Goal: Information Seeking & Learning: Learn about a topic

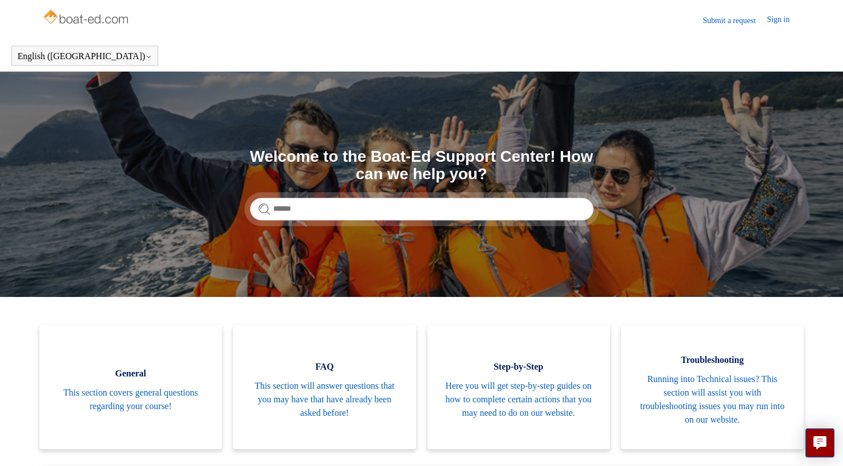
click at [712, 20] on link "Submit a request" at bounding box center [735, 21] width 64 height 12
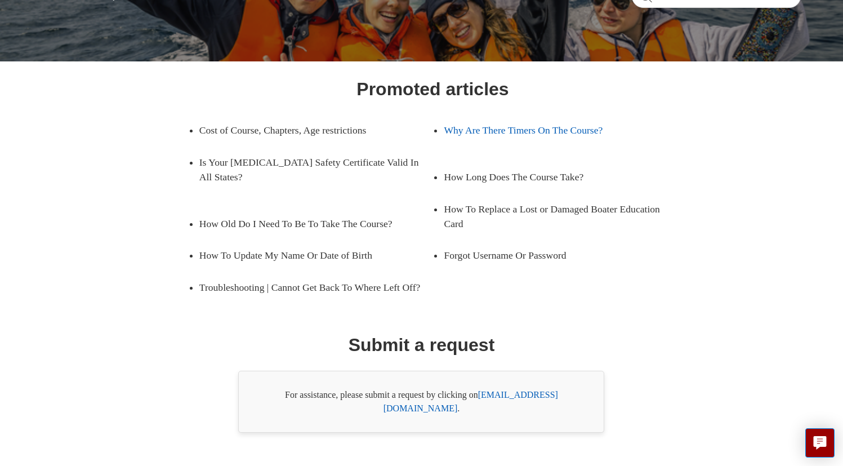
scroll to position [126, 0]
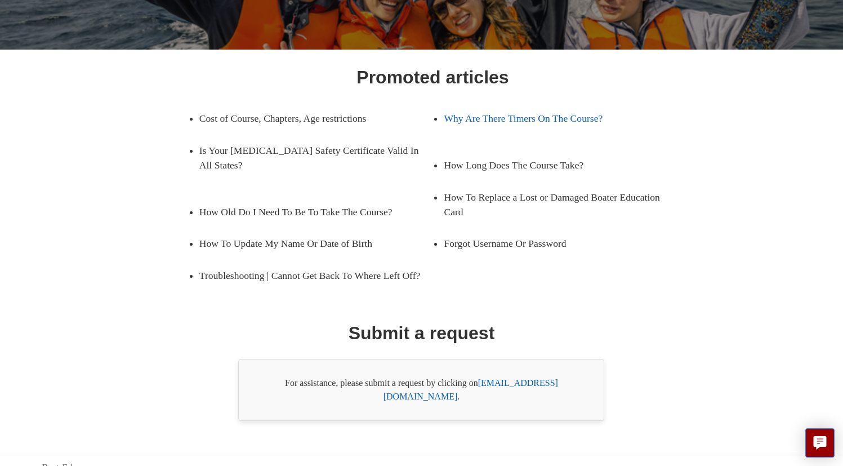
click at [521, 116] on link "Why Are There Timers On The Course?" at bounding box center [552, 118] width 217 height 32
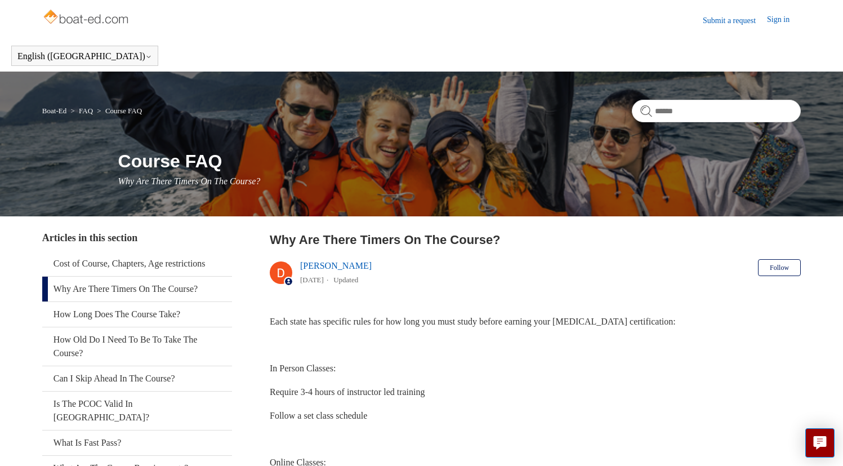
click at [80, 24] on img at bounding box center [87, 18] width 90 height 23
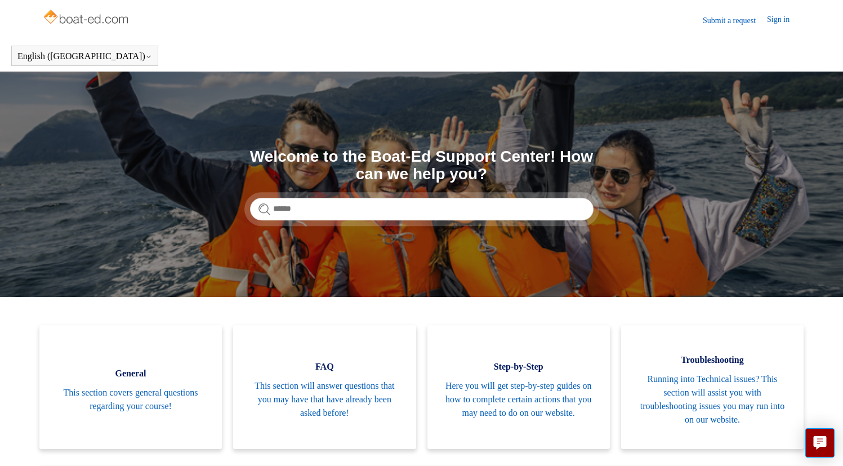
click at [782, 24] on link "Sign in" at bounding box center [784, 21] width 34 height 14
